Goal: Obtain resource: Obtain resource

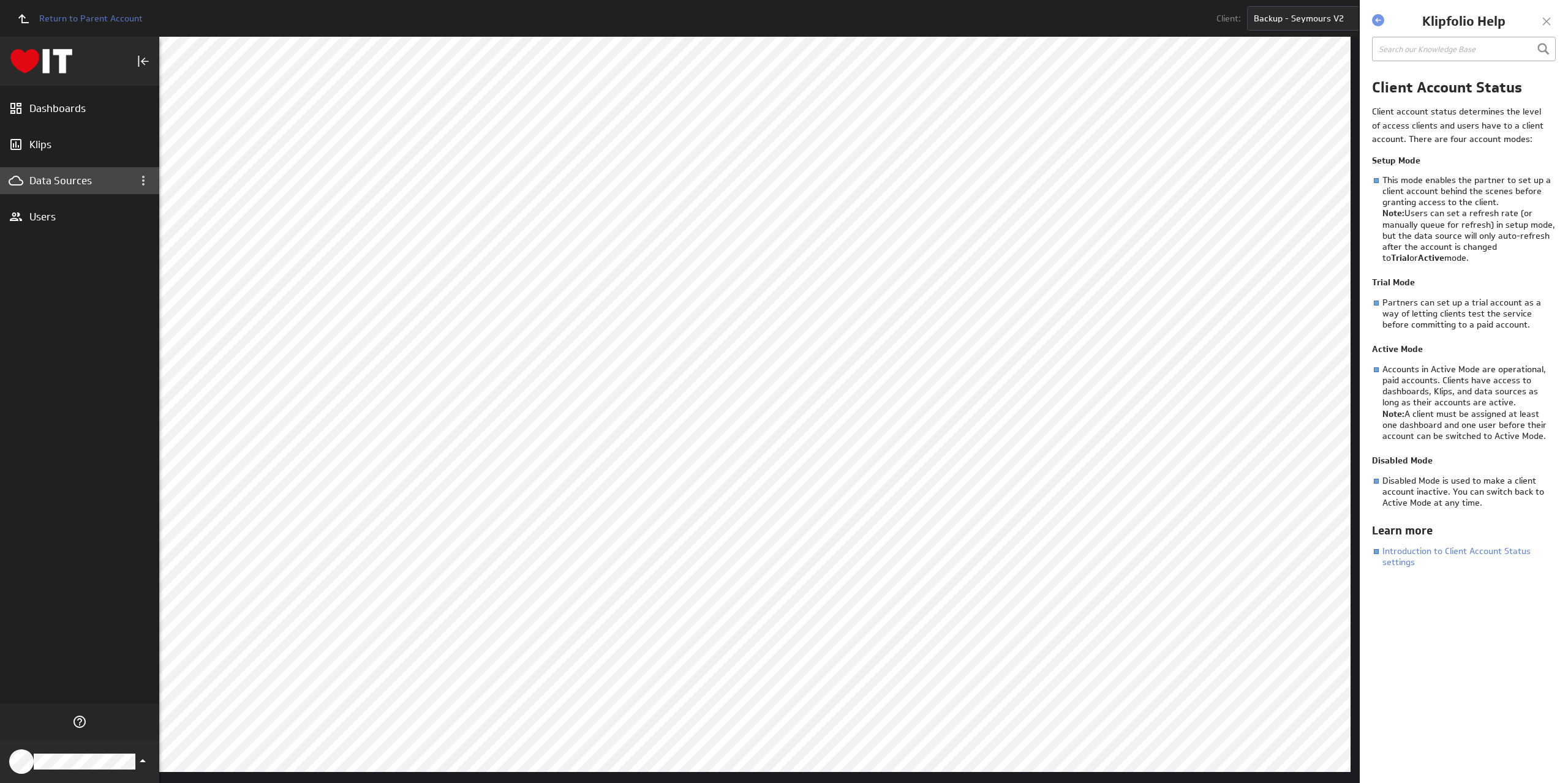
click at [56, 176] on div "Data Sources" at bounding box center [79, 180] width 101 height 14
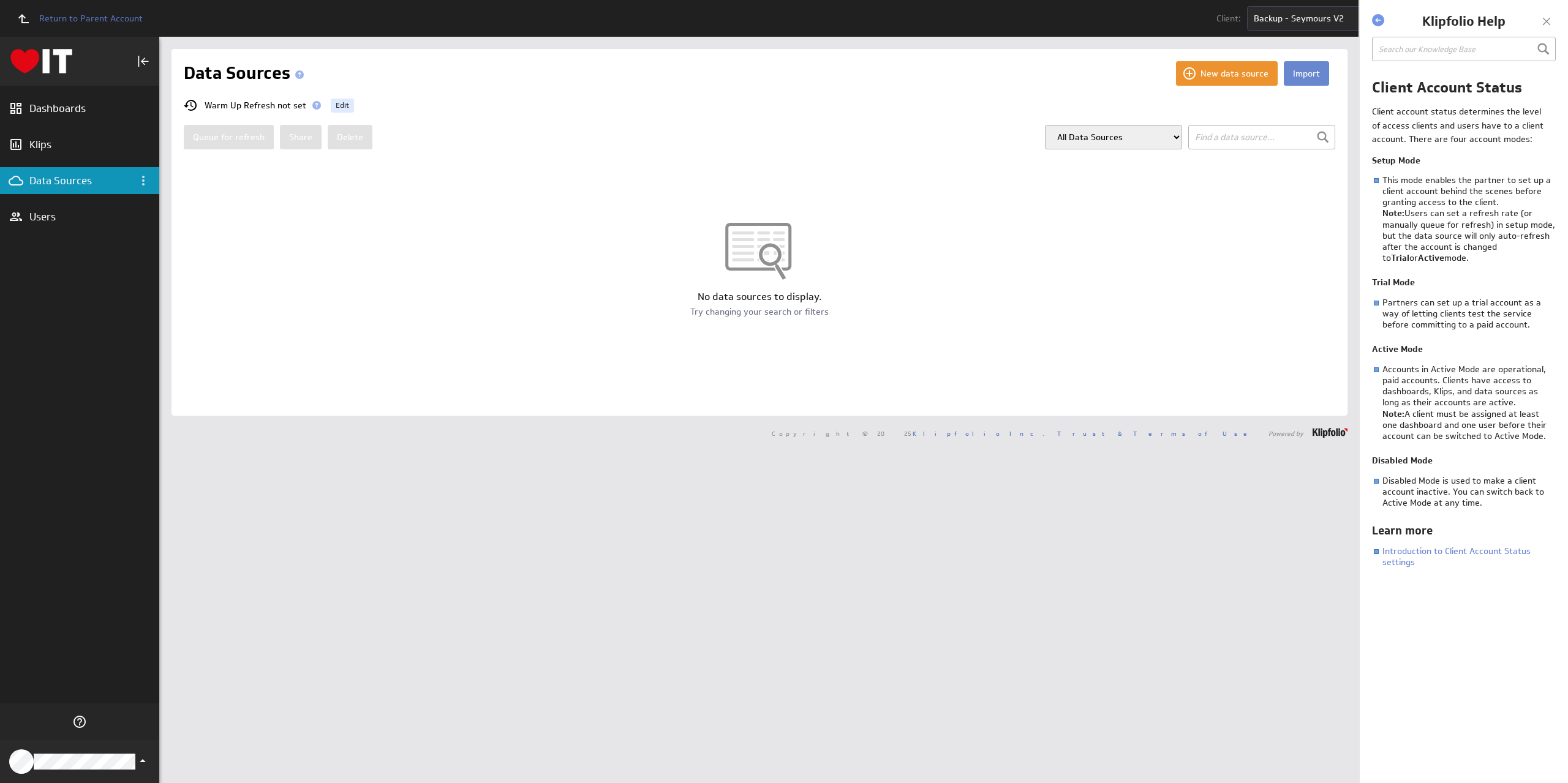
click at [1304, 74] on button "Import" at bounding box center [1306, 73] width 45 height 25
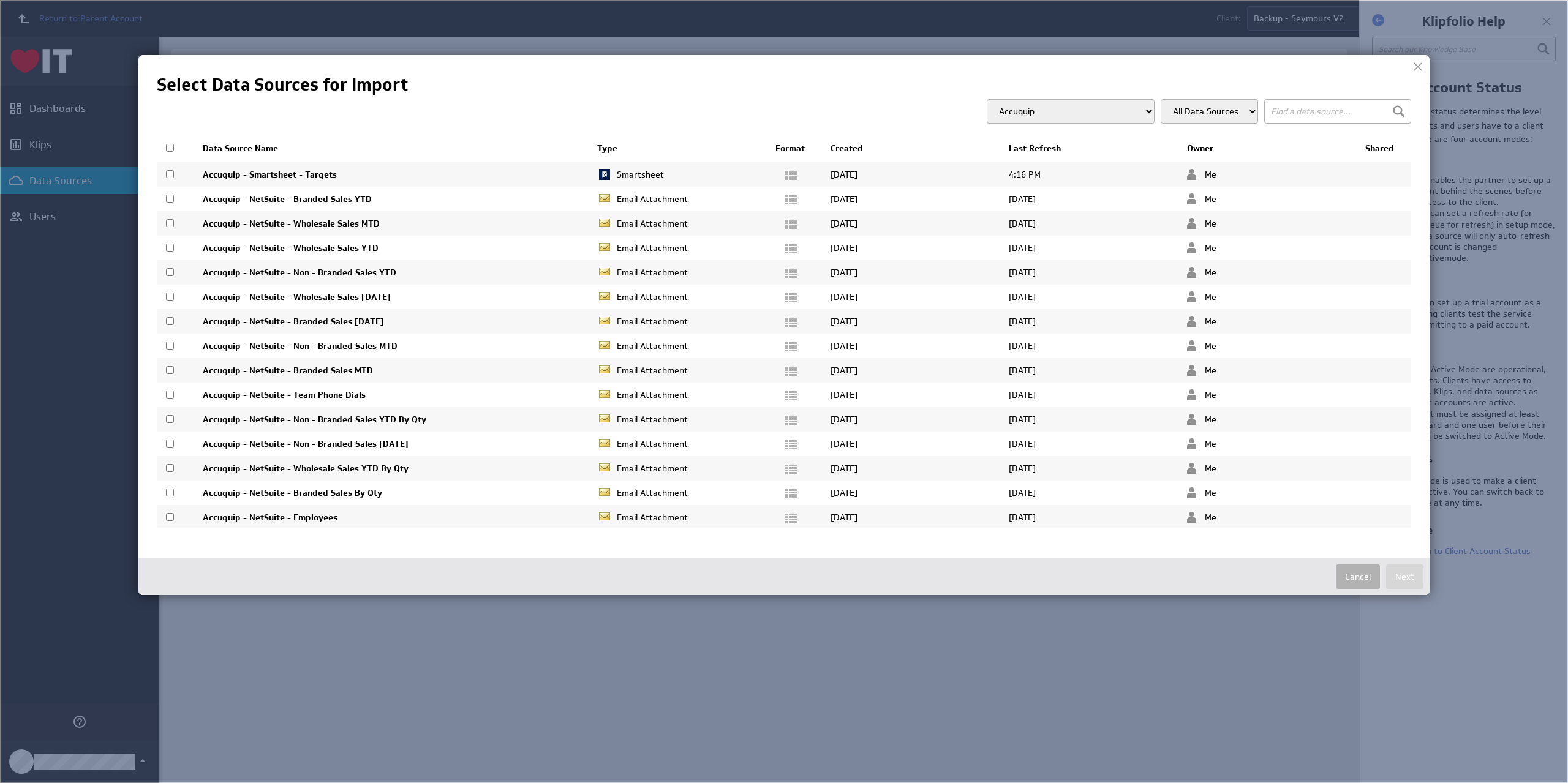
click at [1109, 104] on select "Accuquip Active Healthcare Advance Build Aero Healthcare AFM Group All Guard Al…" at bounding box center [1070, 112] width 168 height 25
select select "d87fcfd4be543eee7b9d855844313e9e"
click at [1010, 100] on select "Accuquip Active Healthcare Advance Build Aero Healthcare AFM Group All Guard Al…" at bounding box center [1070, 112] width 168 height 25
click at [1302, 108] on input "text" at bounding box center [1338, 112] width 147 height 25
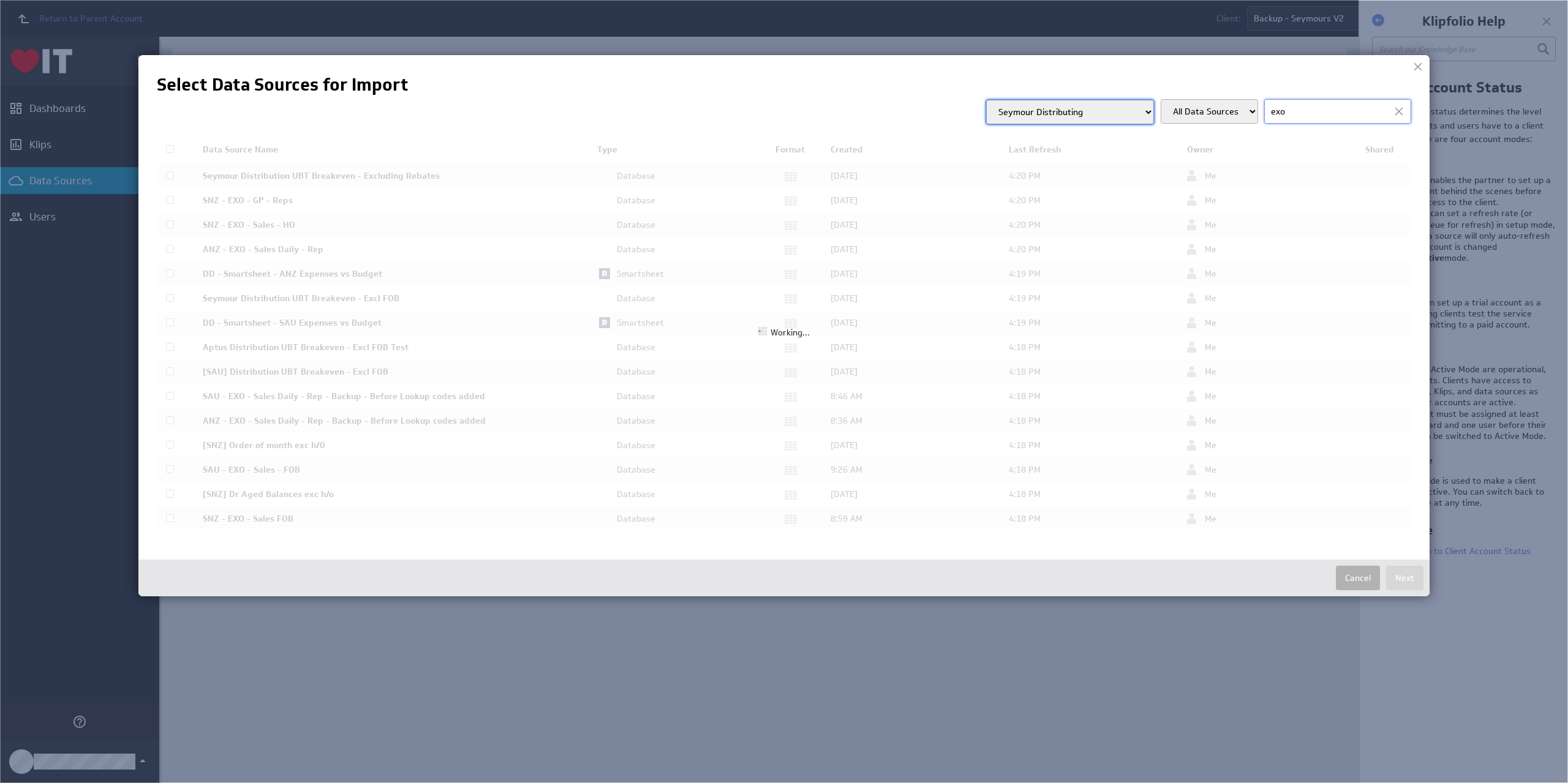
type input "exo"
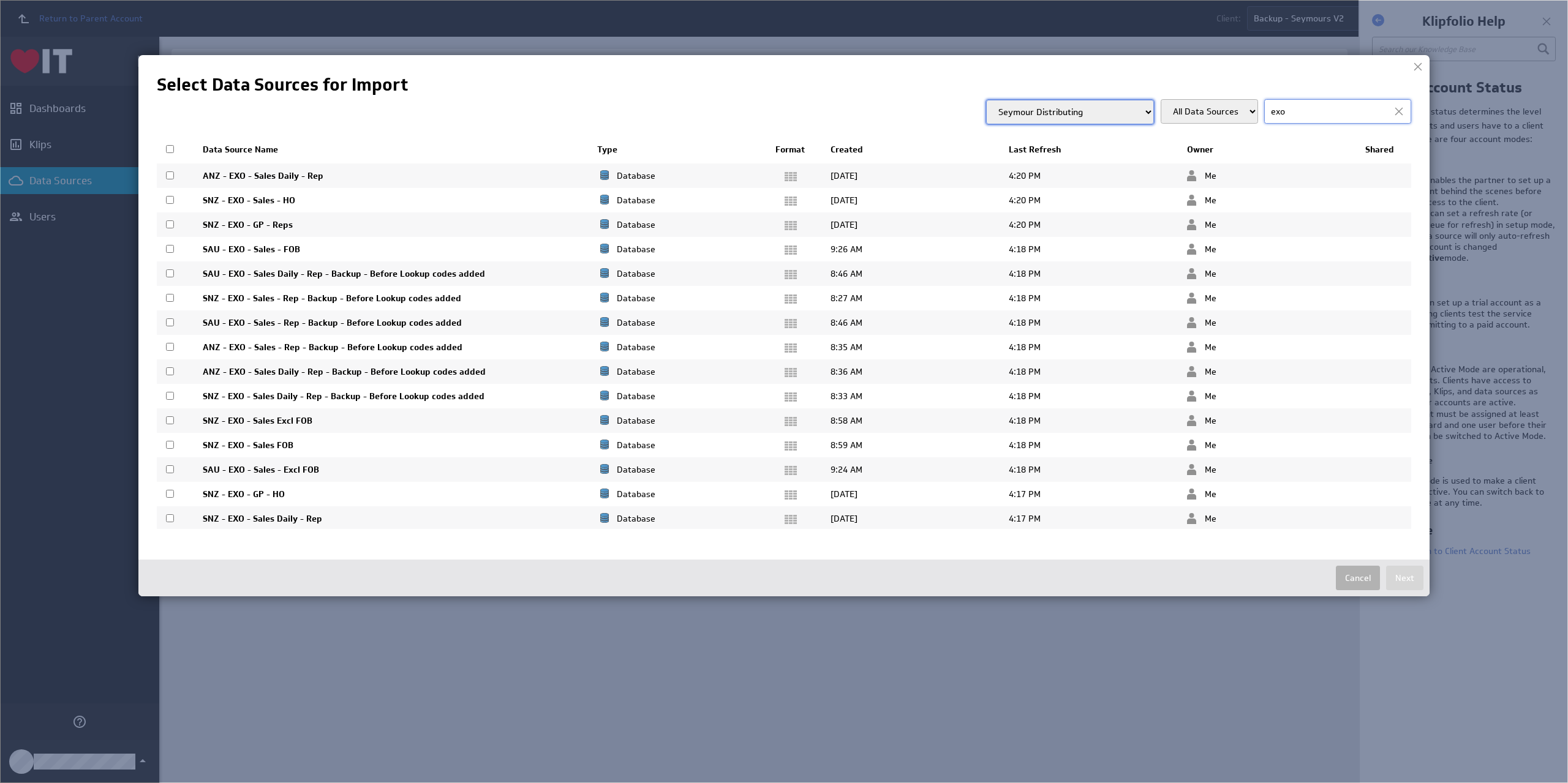
click at [167, 274] on input "checkbox" at bounding box center [170, 273] width 8 height 8
checkbox input "true"
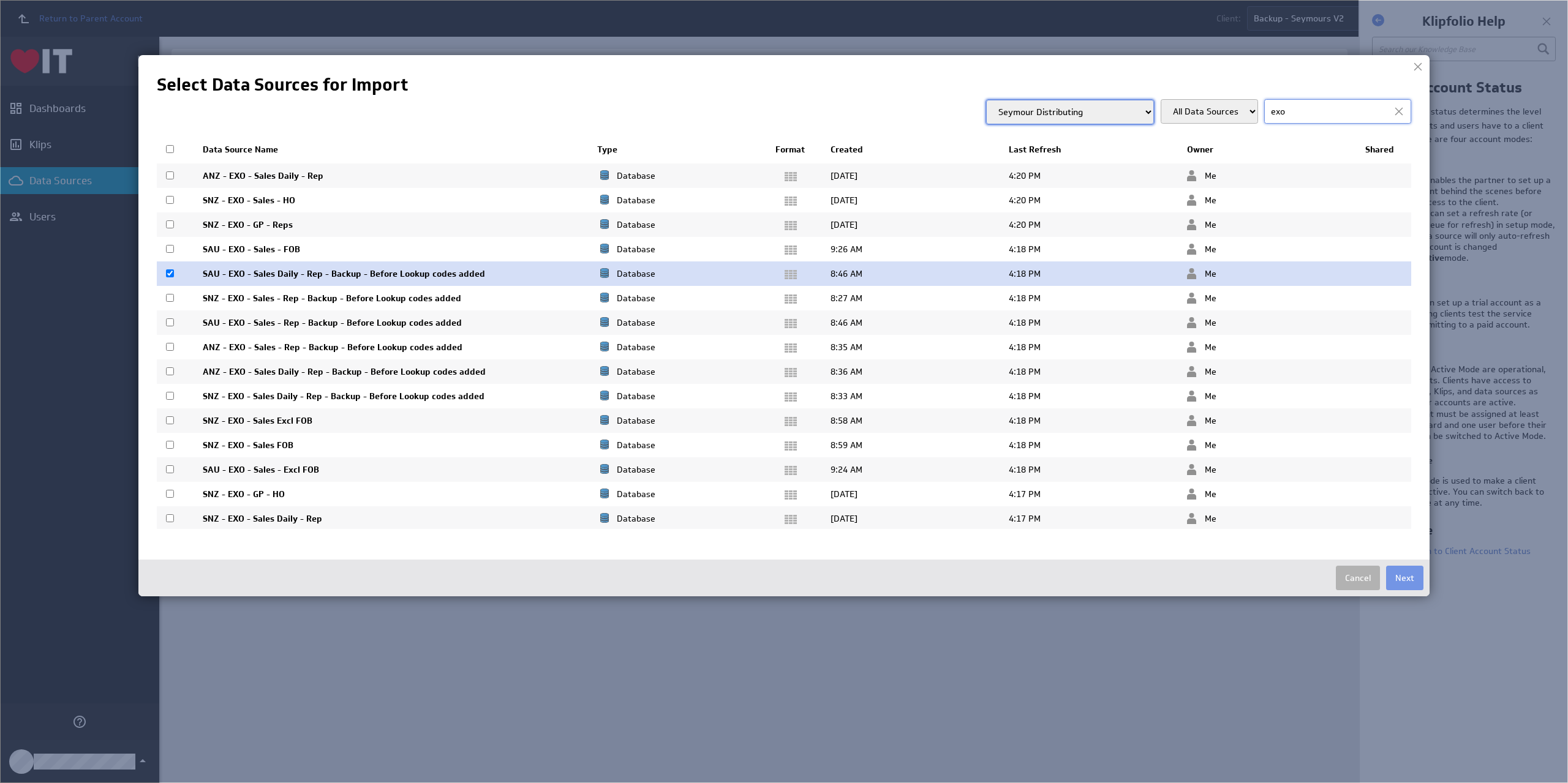
click at [169, 295] on input "checkbox" at bounding box center [170, 298] width 8 height 8
checkbox input "true"
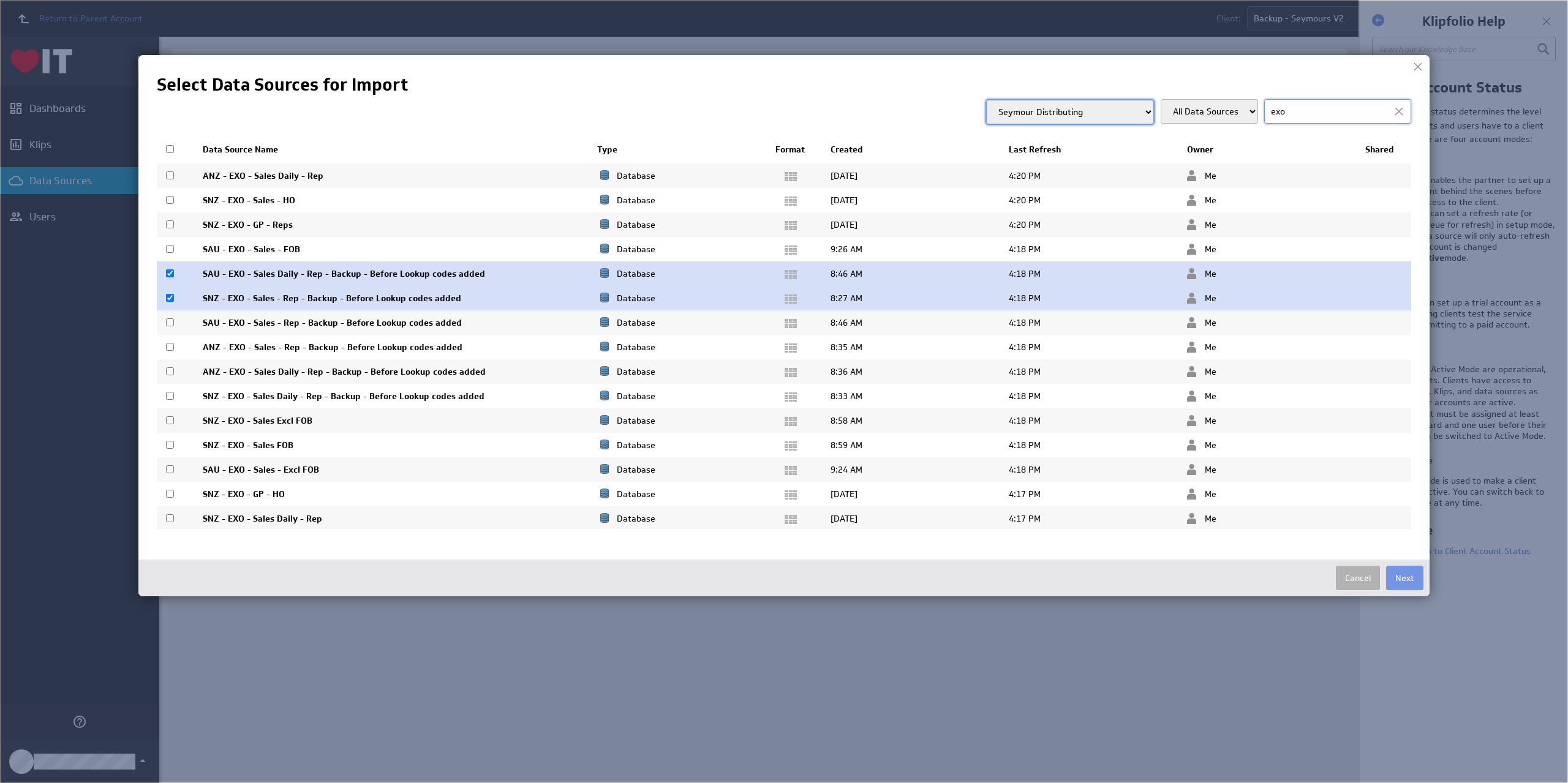
click at [169, 325] on input "checkbox" at bounding box center [170, 322] width 8 height 8
checkbox input "true"
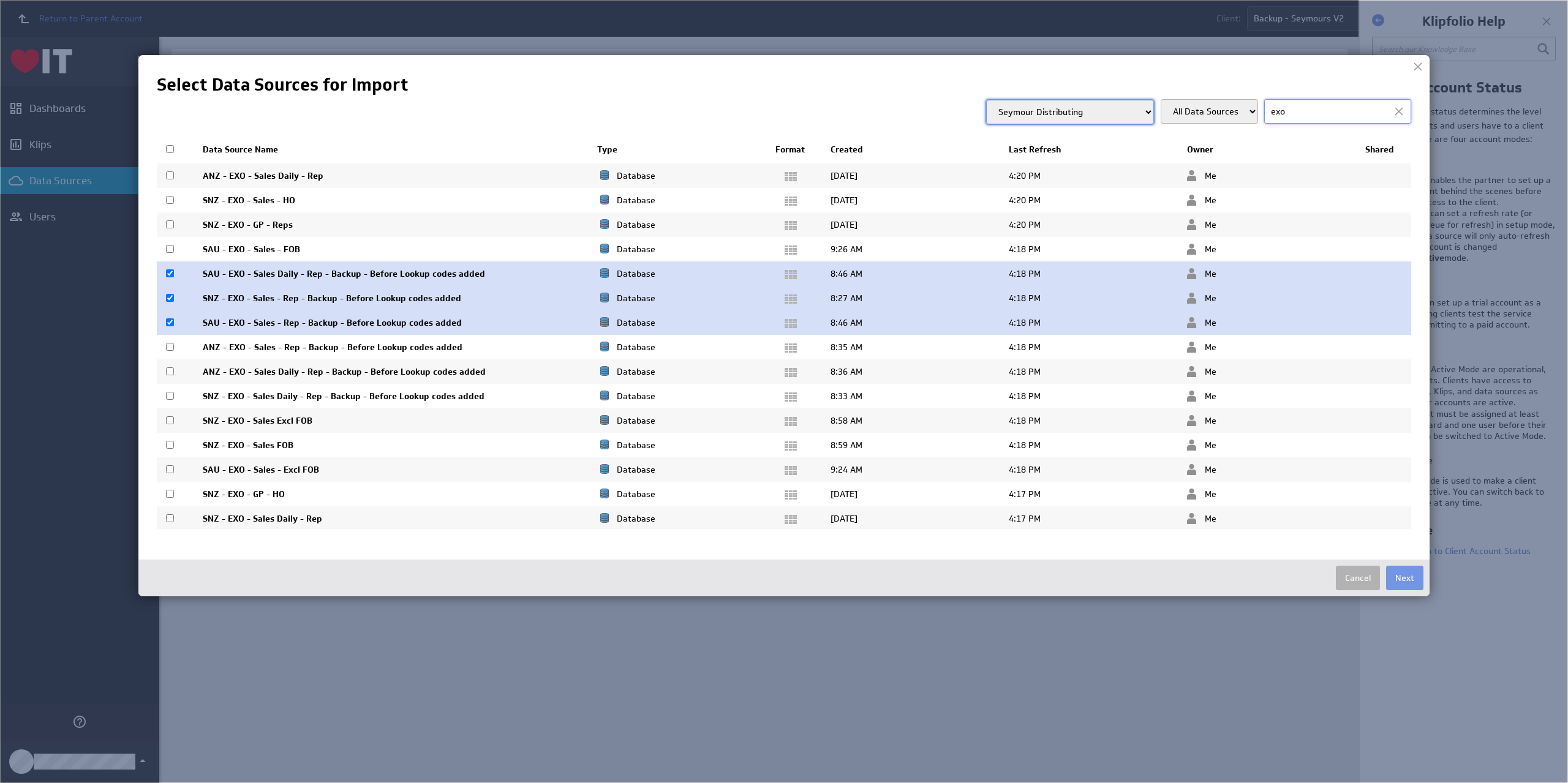
click at [171, 347] on input "checkbox" at bounding box center [170, 347] width 8 height 8
checkbox input "true"
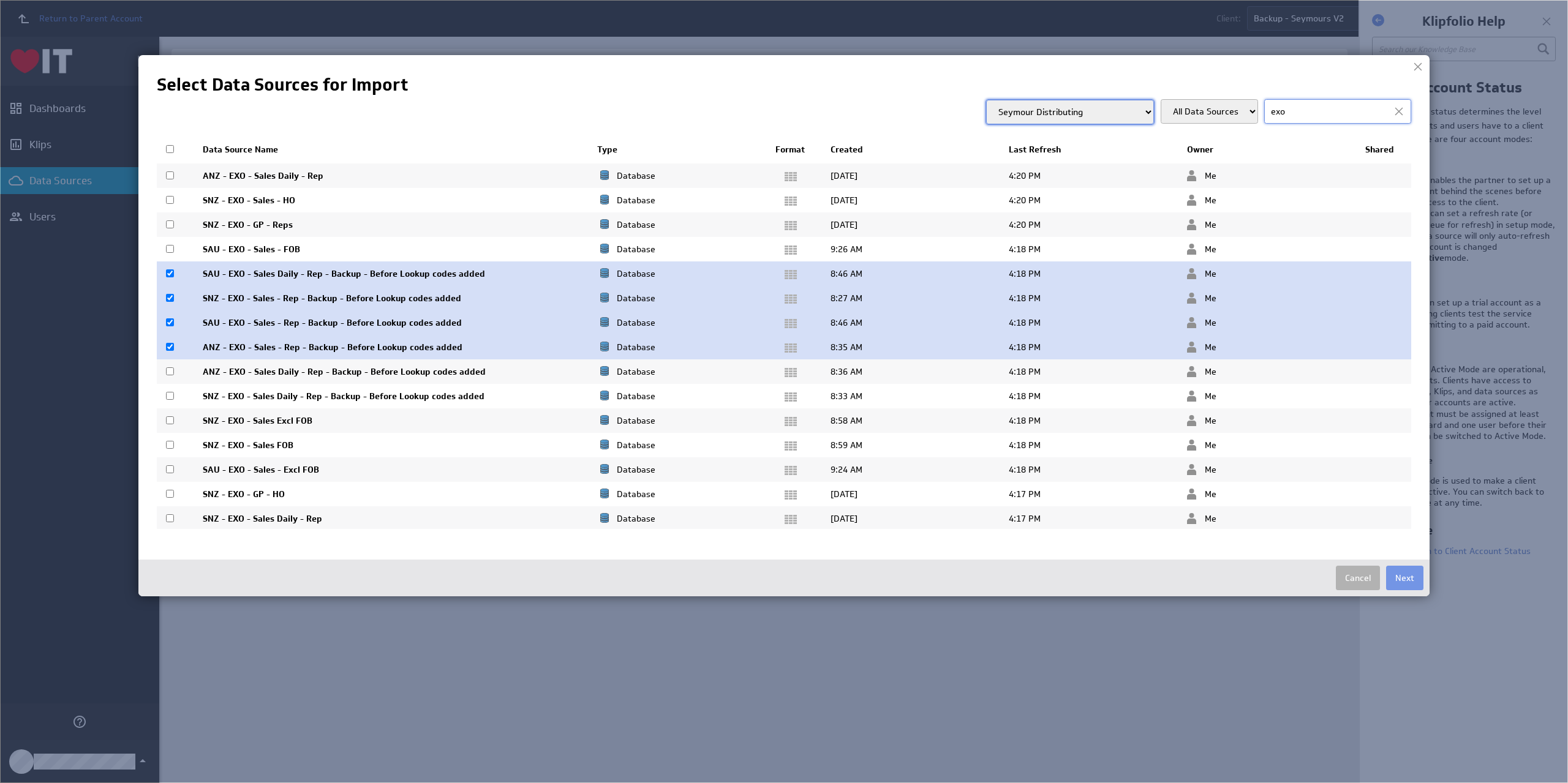
drag, startPoint x: 171, startPoint y: 372, endPoint x: 171, endPoint y: 381, distance: 9.0
click at [171, 374] on input "checkbox" at bounding box center [170, 371] width 8 height 8
checkbox input "true"
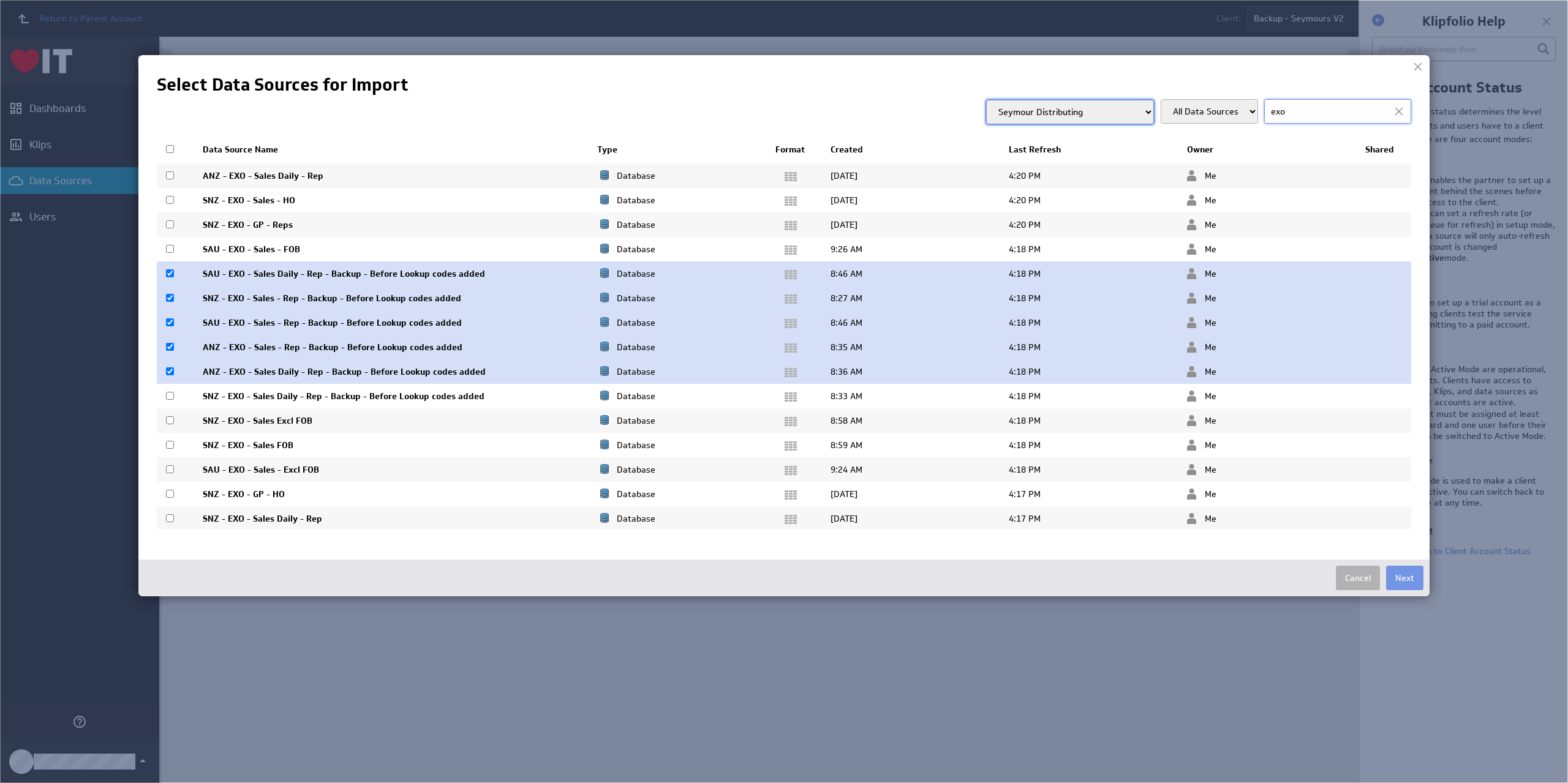
click at [169, 394] on input "checkbox" at bounding box center [170, 396] width 8 height 8
checkbox input "true"
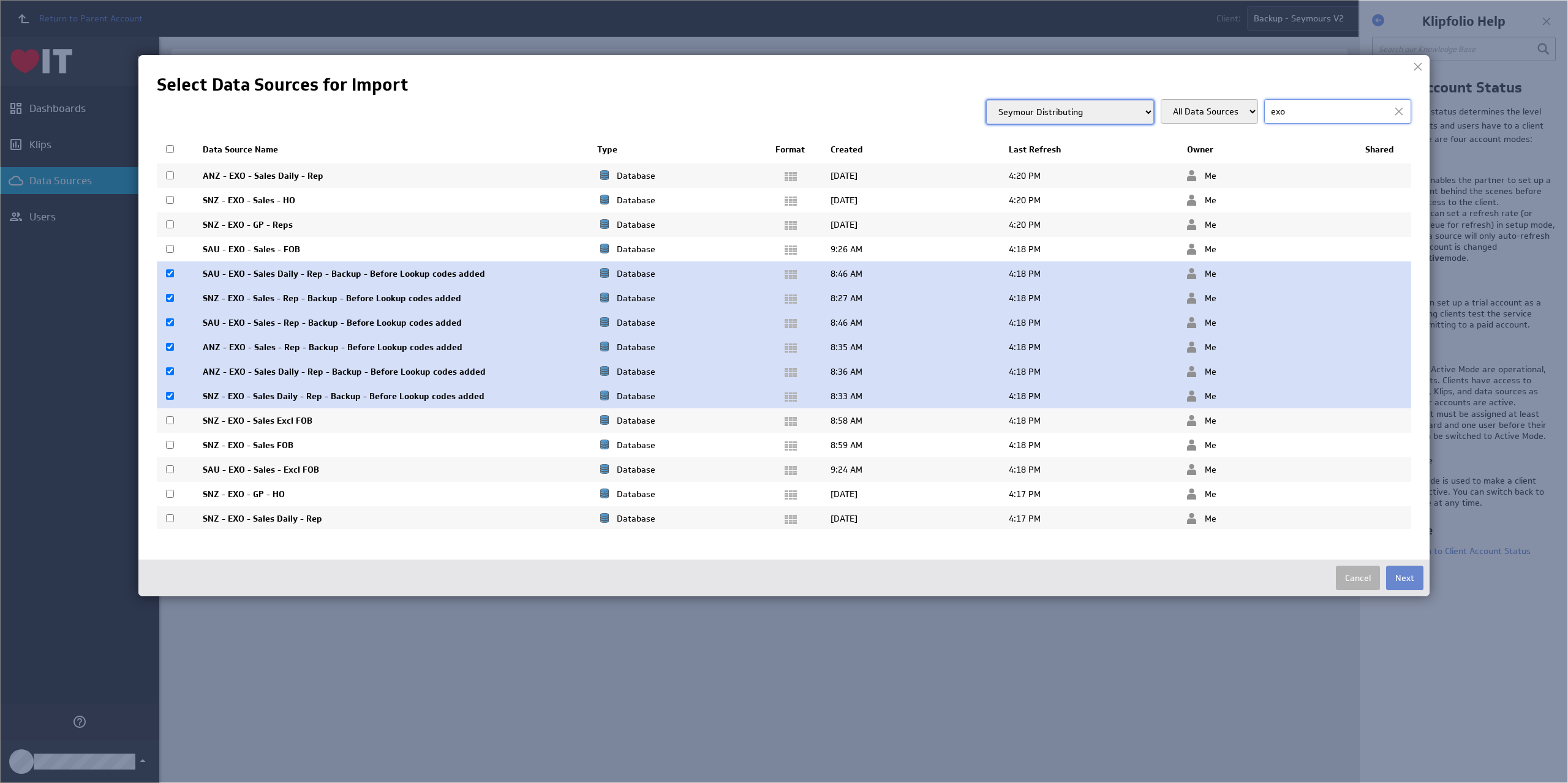
click at [1403, 575] on button "Next" at bounding box center [1405, 578] width 38 height 25
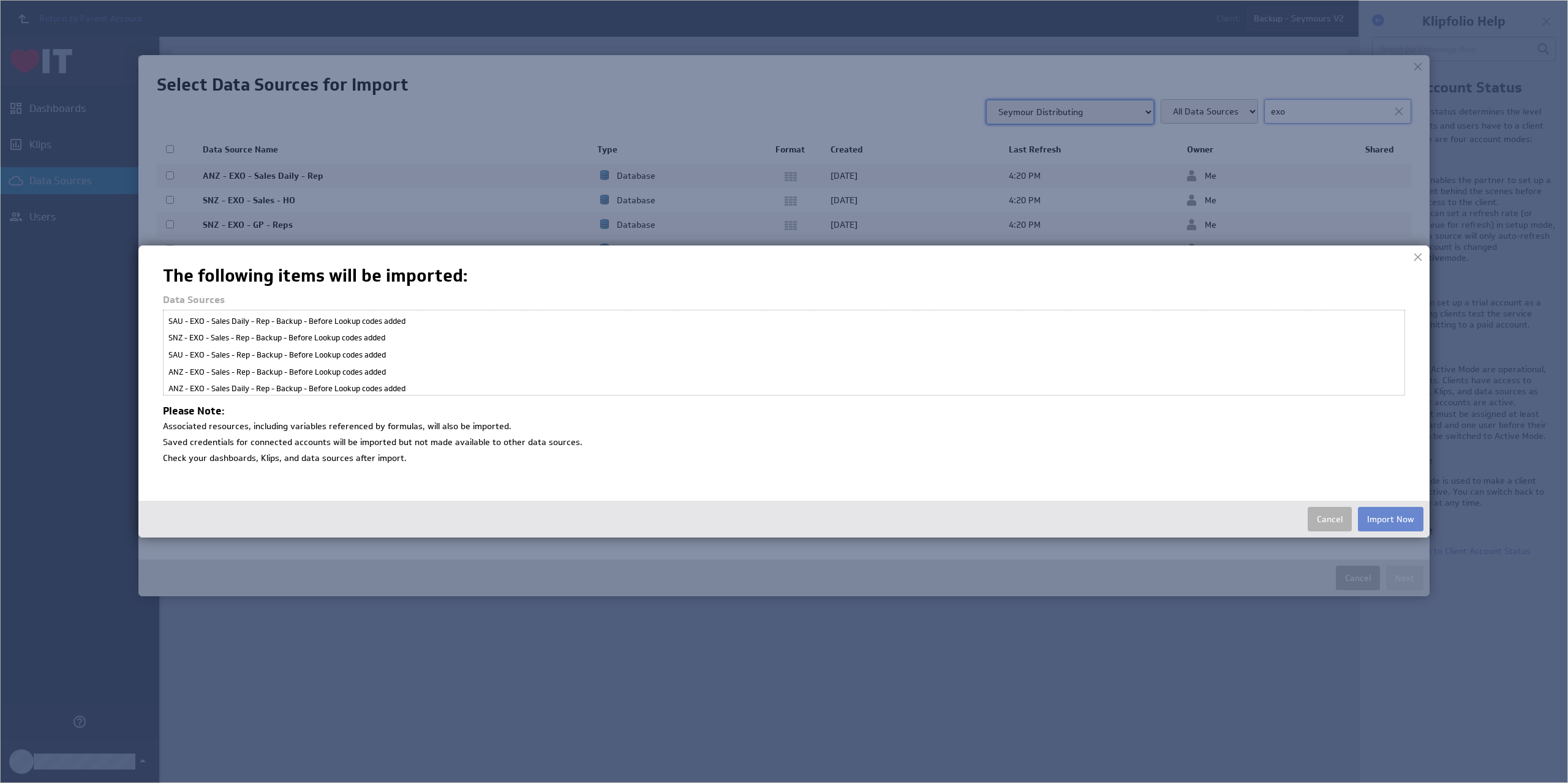
click at [1391, 520] on button "Import Now" at bounding box center [1390, 519] width 66 height 25
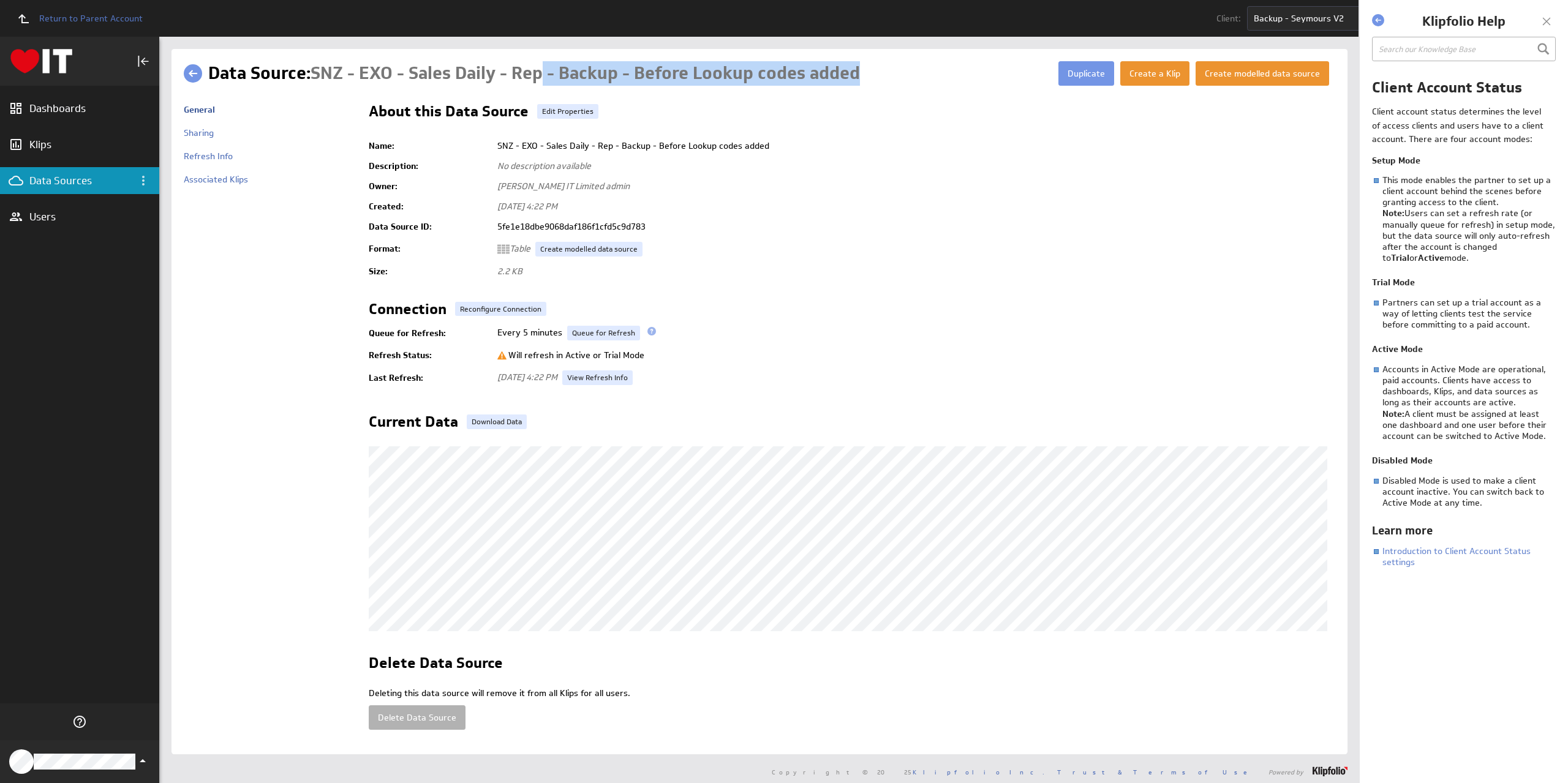
drag, startPoint x: 546, startPoint y: 71, endPoint x: 882, endPoint y: 84, distance: 336.3
click at [882, 84] on div "Data Source: SNZ - EXO - Sales Daily - Rep - Backup - Before Lookup codes added" at bounding box center [633, 73] width 850 height 25
copy span "- Backup - Before Lookup codes added"
click at [72, 182] on div "Data Sources" at bounding box center [79, 180] width 101 height 14
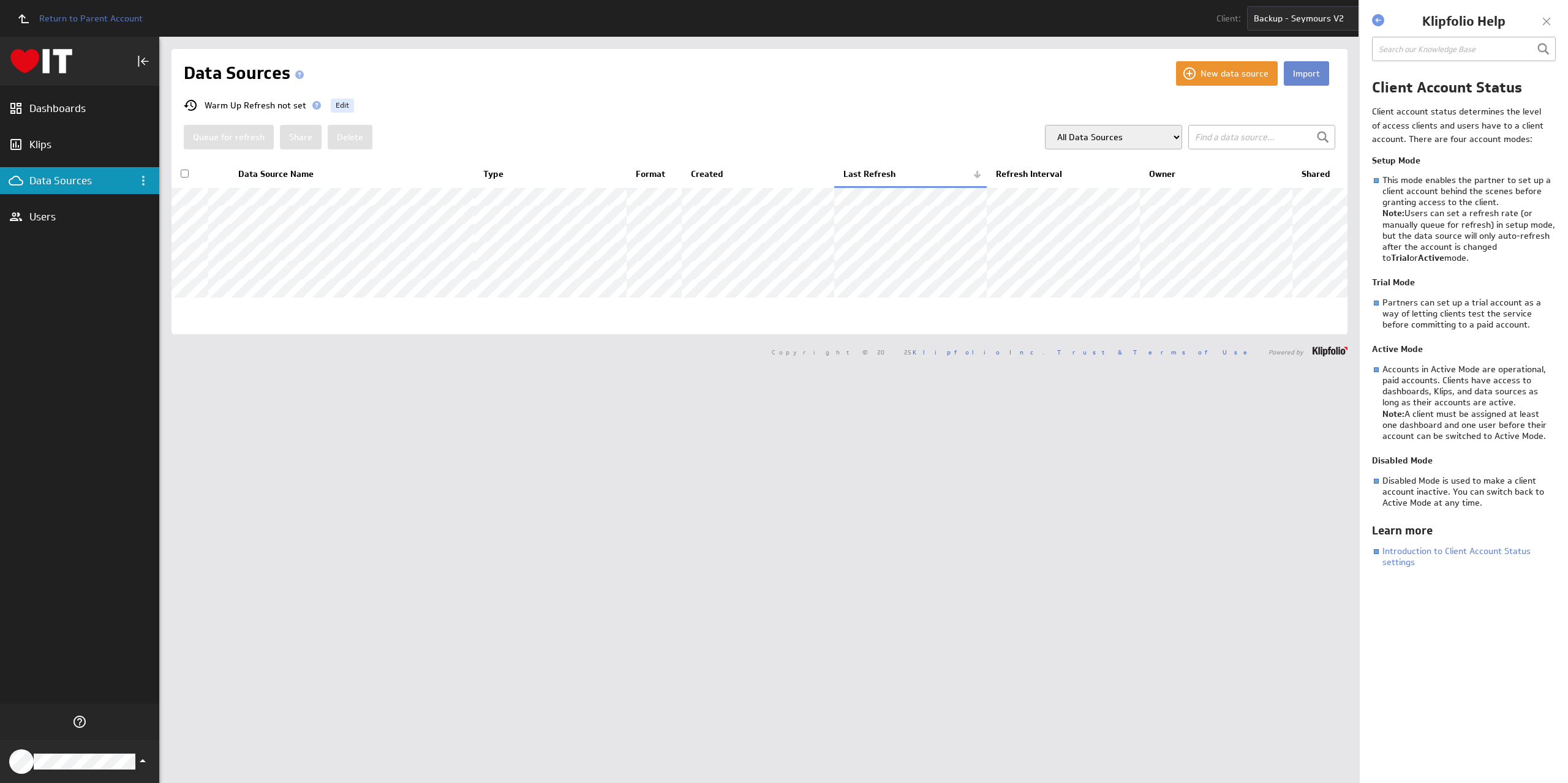
click at [1294, 75] on button "Import" at bounding box center [1306, 73] width 45 height 25
select select "d87fcfd4be543eee7b9d855844313e9e"
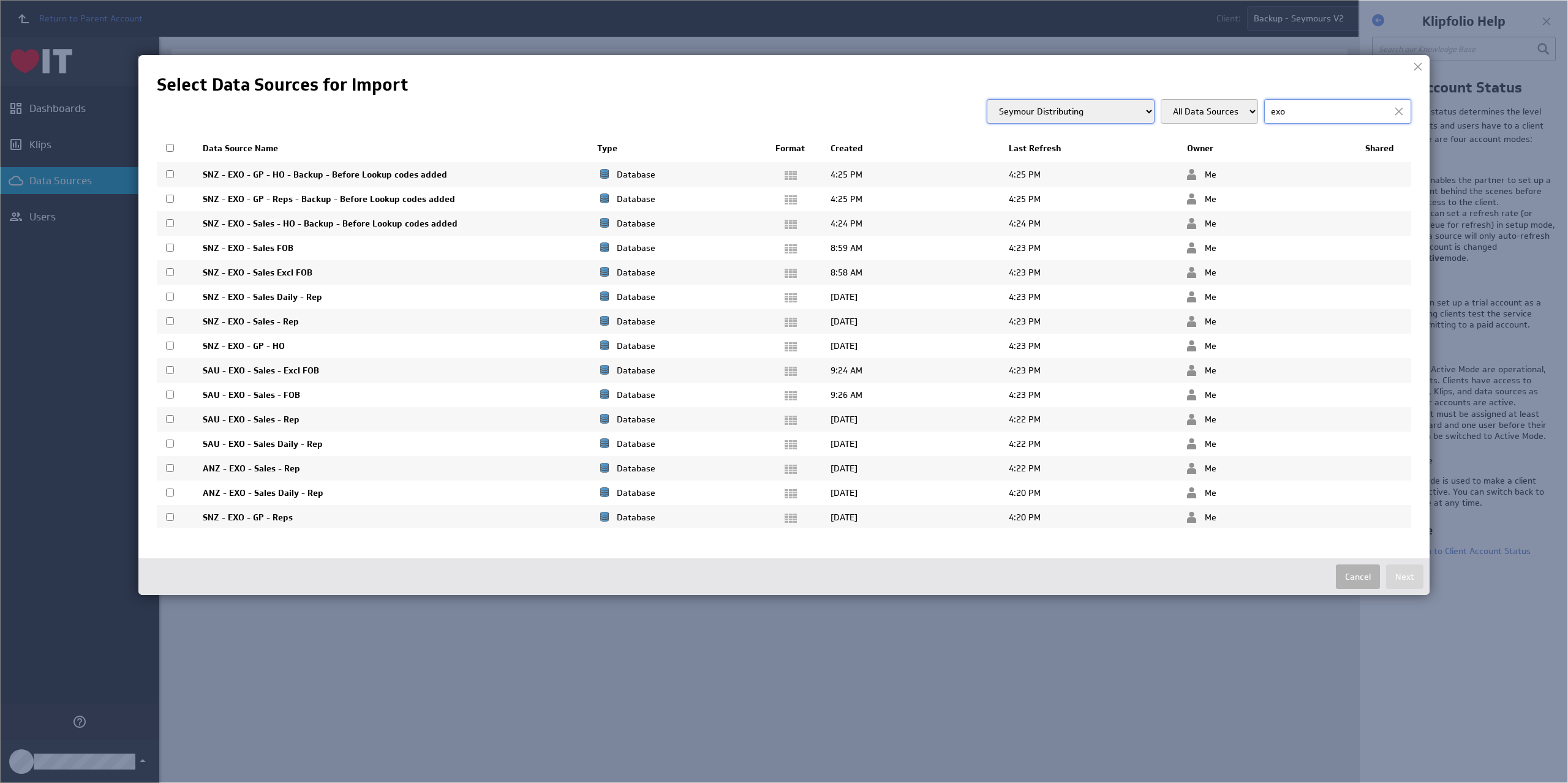
drag, startPoint x: 169, startPoint y: 173, endPoint x: 169, endPoint y: 180, distance: 7.0
click at [169, 174] on input "checkbox" at bounding box center [170, 174] width 8 height 8
checkbox input "true"
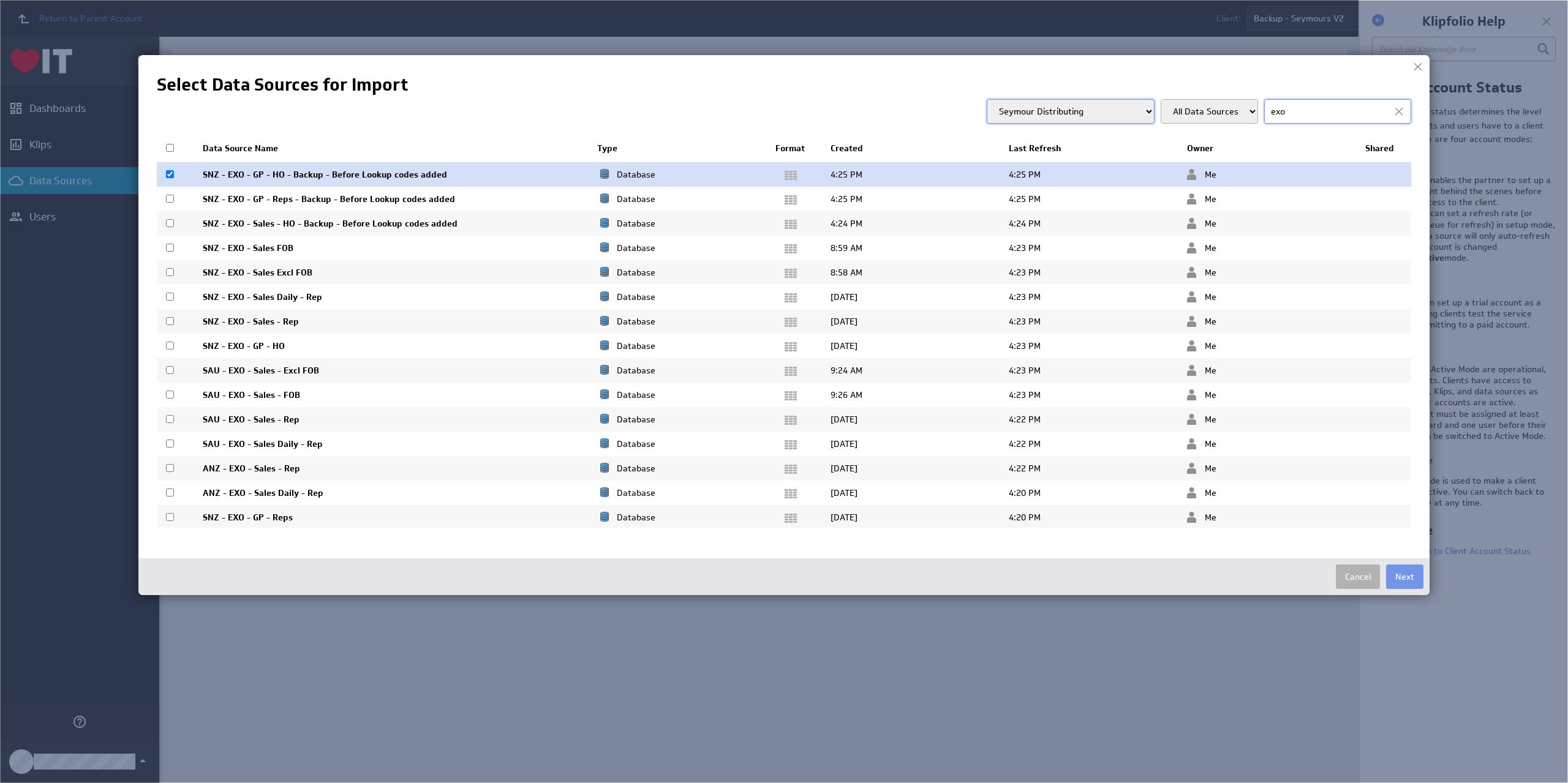
drag, startPoint x: 169, startPoint y: 202, endPoint x: 170, endPoint y: 213, distance: 11.0
click at [169, 203] on td at bounding box center [175, 199] width 37 height 25
checkbox input "true"
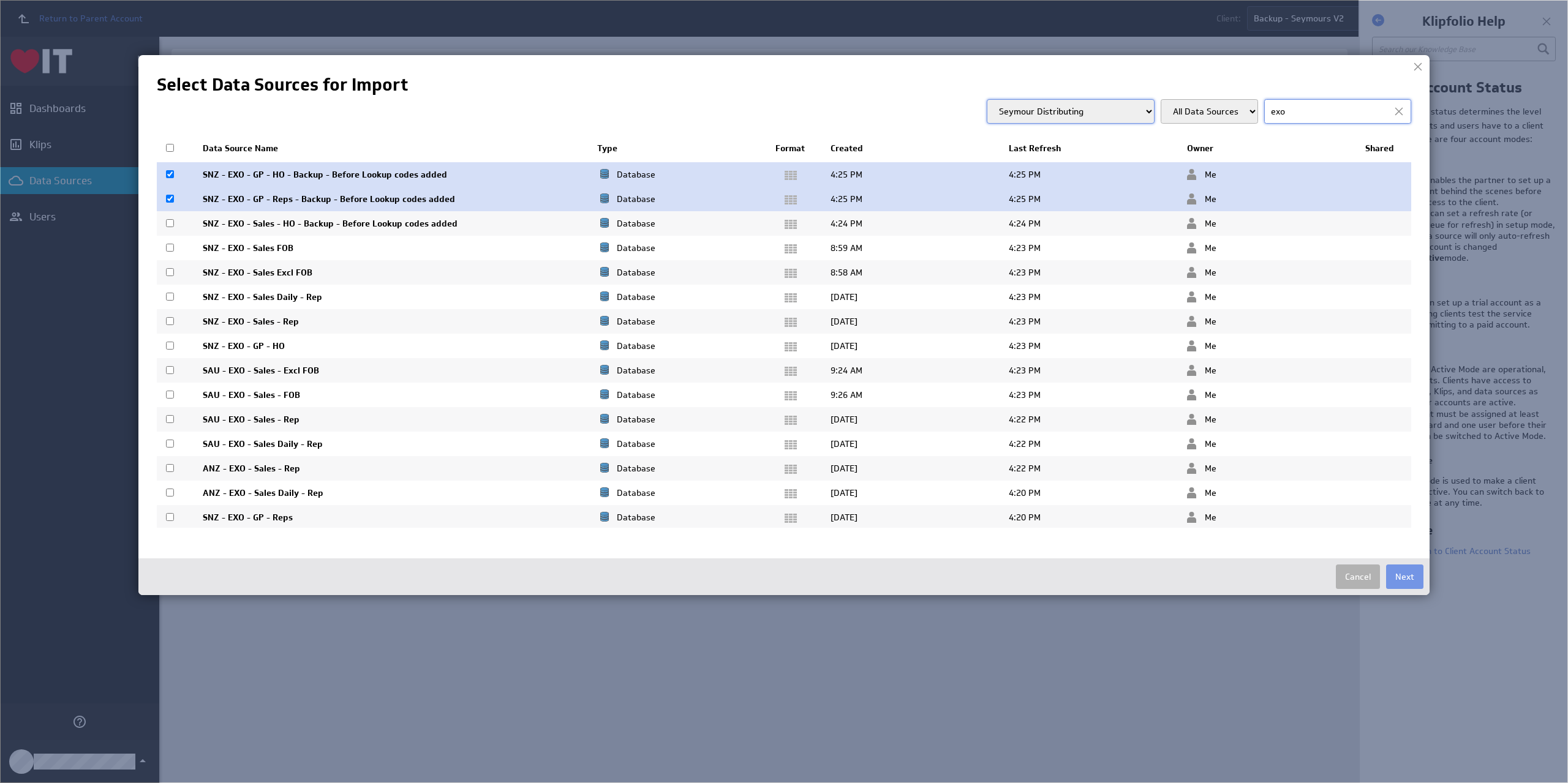
click at [170, 224] on input "checkbox" at bounding box center [170, 223] width 8 height 8
checkbox input "true"
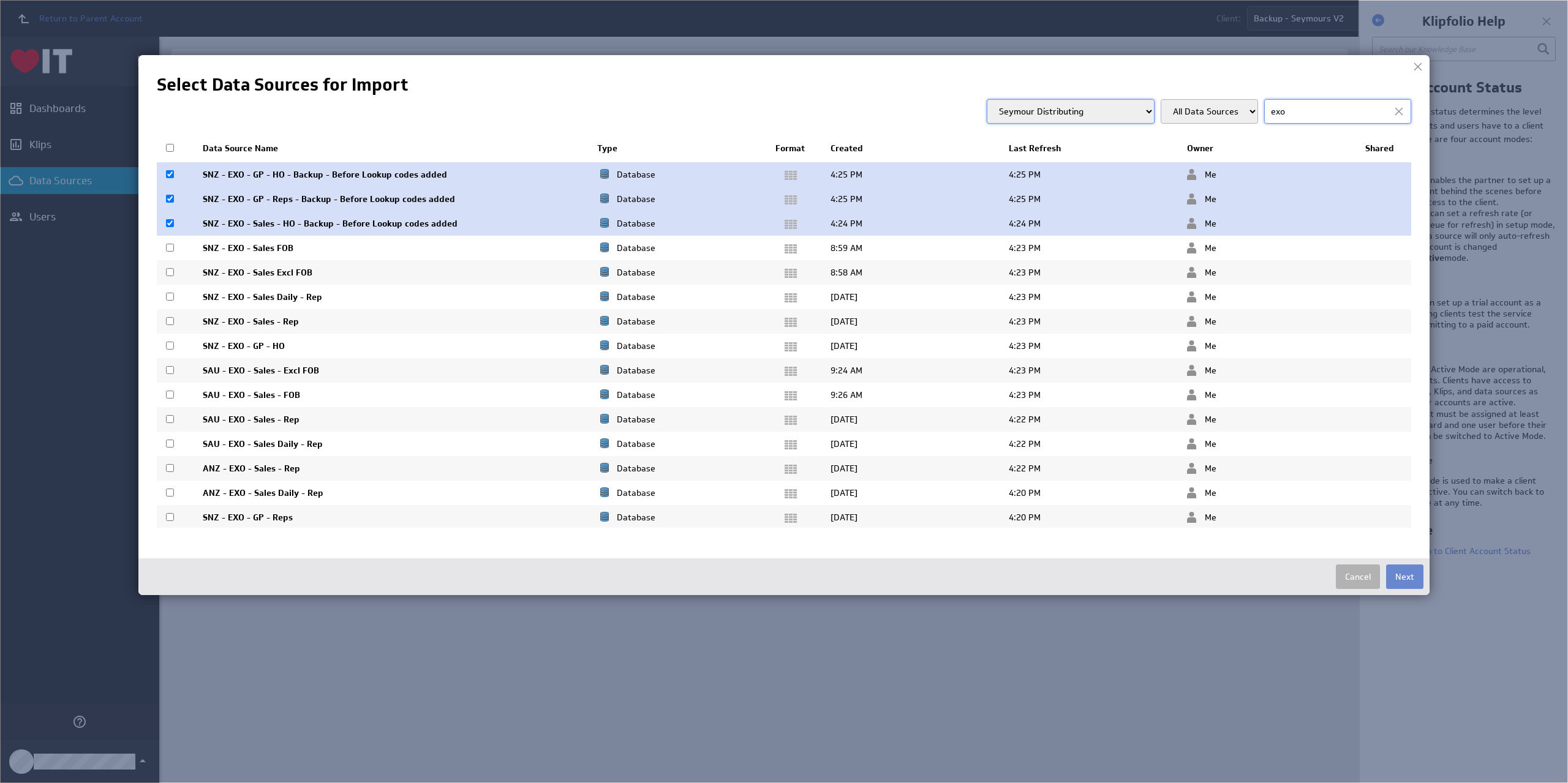
click at [1403, 577] on button "Next" at bounding box center [1405, 577] width 38 height 25
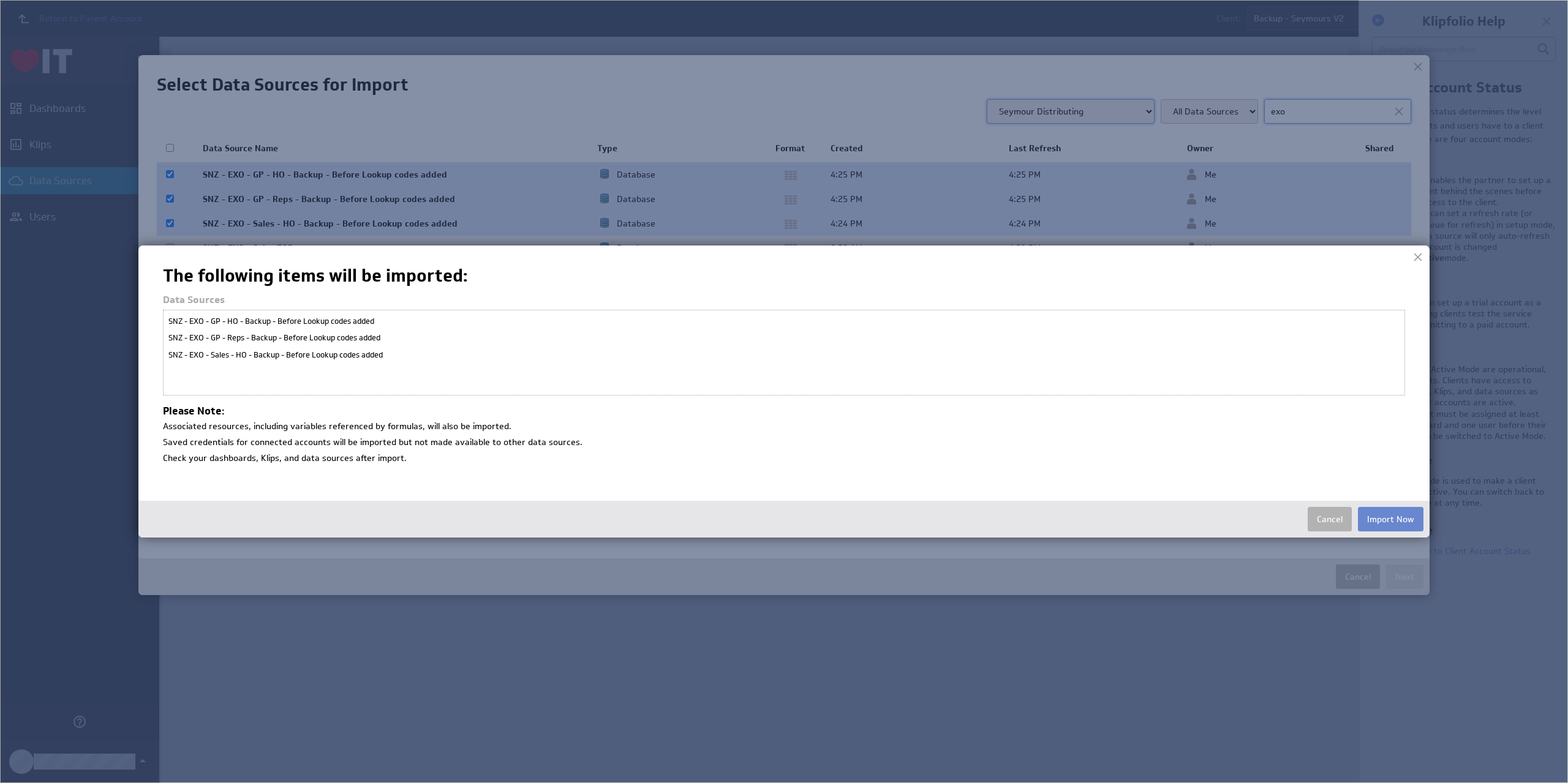
click at [1393, 518] on button "Import Now" at bounding box center [1390, 519] width 66 height 25
